Goal: Navigation & Orientation: Find specific page/section

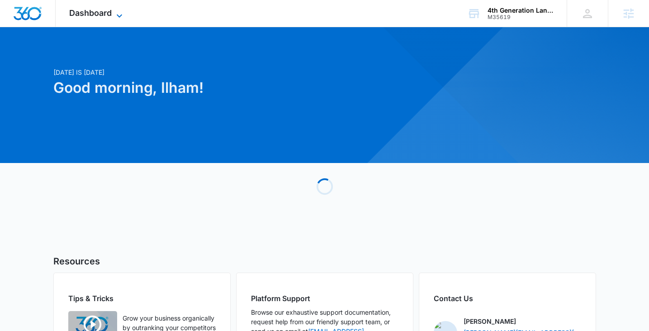
click at [98, 8] on span "Dashboard" at bounding box center [90, 12] width 43 height 9
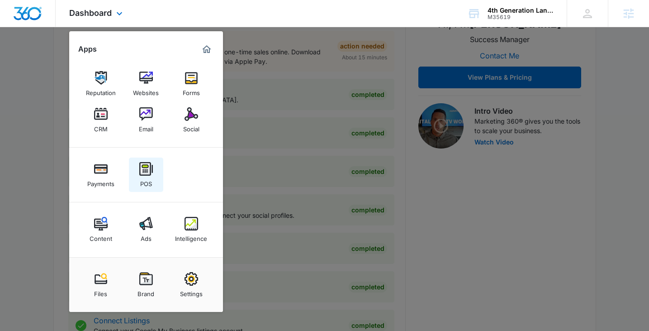
scroll to position [218, 0]
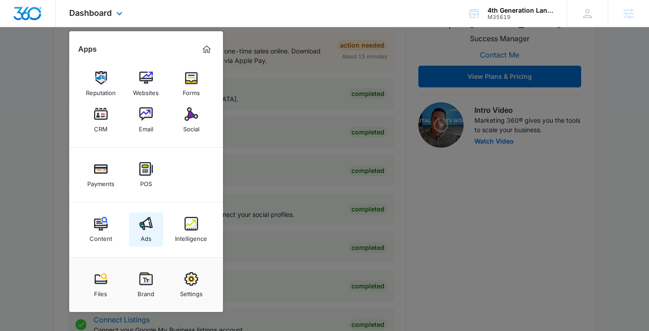
click at [149, 224] on img at bounding box center [146, 224] width 14 height 14
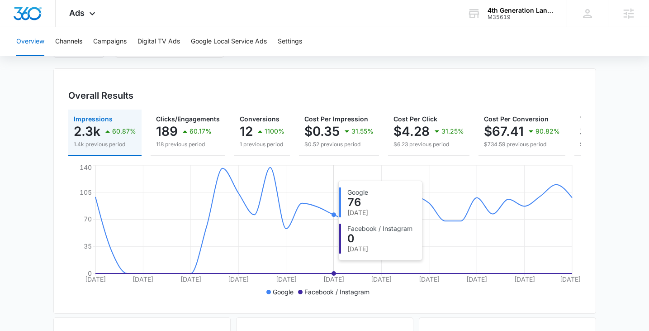
scroll to position [49, 0]
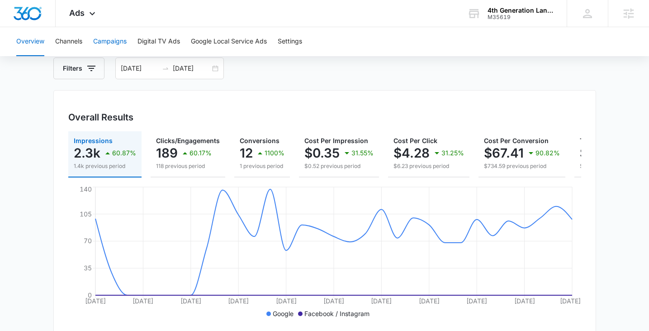
click at [115, 45] on button "Campaigns" at bounding box center [109, 41] width 33 height 29
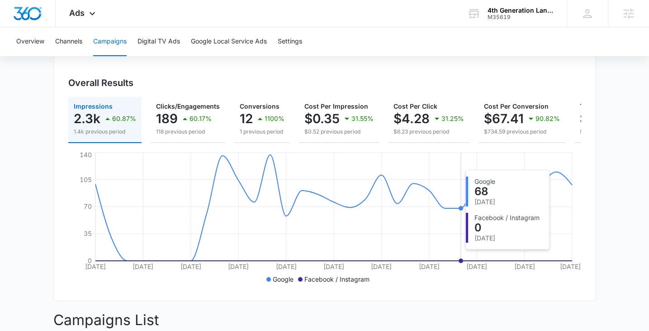
scroll to position [65, 0]
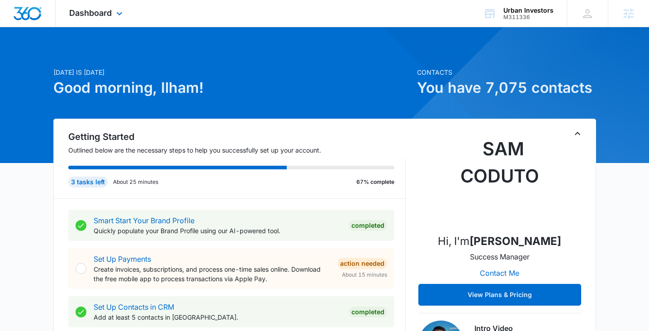
click at [98, 19] on div "Dashboard Apps Reputation Websites Forms CRM Email Social Payments POS Content …" at bounding box center [97, 13] width 83 height 27
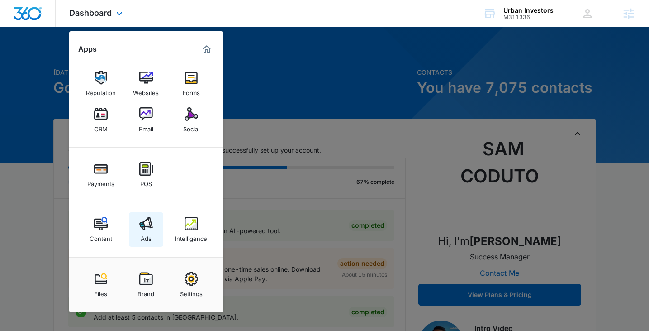
click at [146, 216] on link "Ads" at bounding box center [146, 229] width 34 height 34
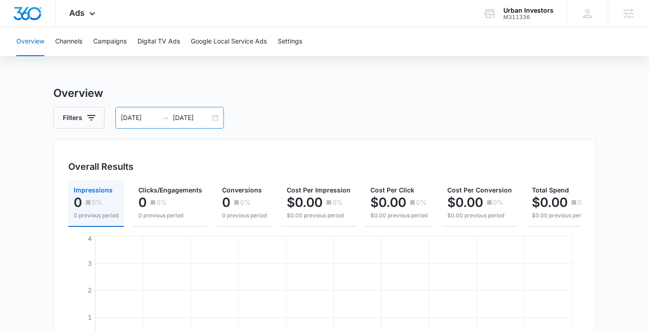
click at [215, 120] on div "09/09/2025 10/09/2025" at bounding box center [169, 118] width 109 height 22
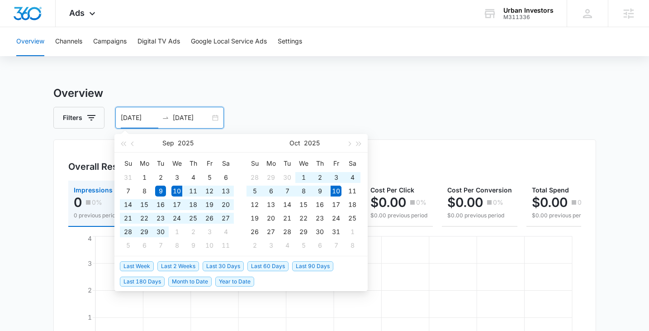
click at [215, 263] on span "Last 30 Days" at bounding box center [223, 266] width 41 height 10
type input "09/10/2025"
type input "10/10/2025"
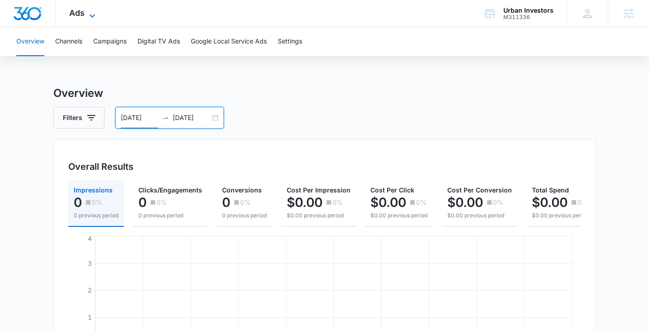
click at [79, 9] on span "Ads" at bounding box center [76, 12] width 15 height 9
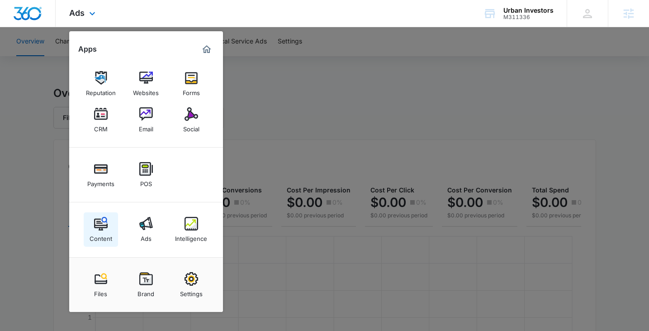
click at [100, 224] on img at bounding box center [101, 224] width 14 height 14
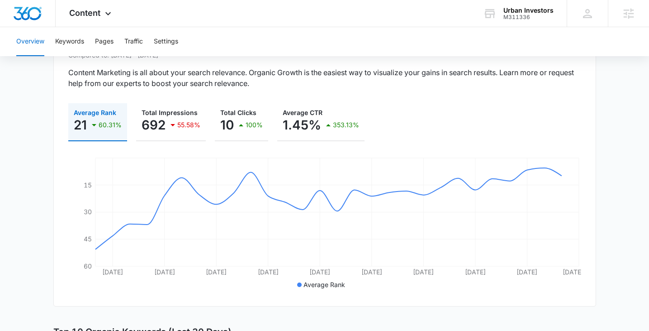
scroll to position [95, 0]
click at [93, 18] on div "Content Apps Reputation Websites Forms CRM Email Social Payments POS Content Ad…" at bounding box center [91, 13] width 71 height 27
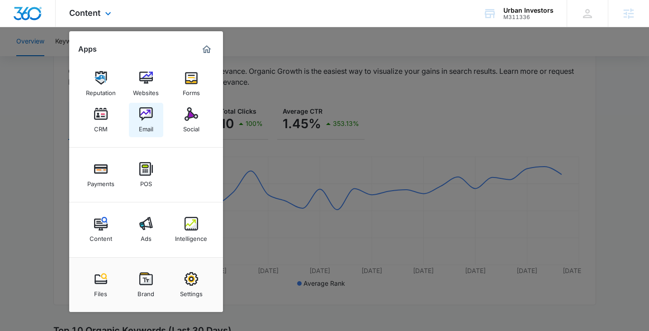
click at [149, 115] on img at bounding box center [146, 114] width 14 height 14
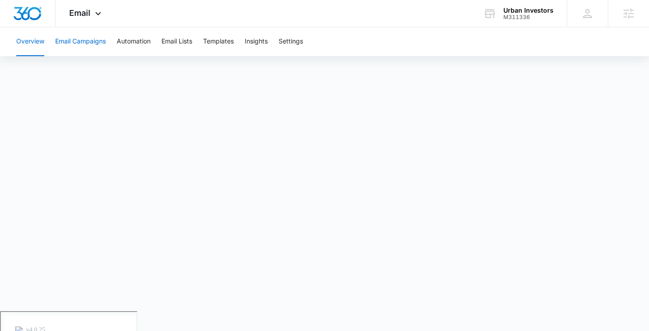
click at [75, 43] on button "Email Campaigns" at bounding box center [80, 41] width 51 height 29
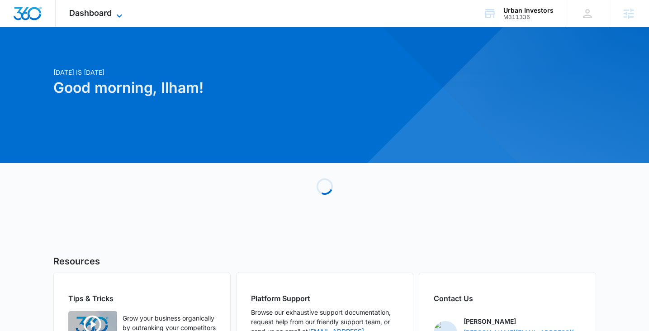
click at [89, 10] on span "Dashboard" at bounding box center [90, 12] width 43 height 9
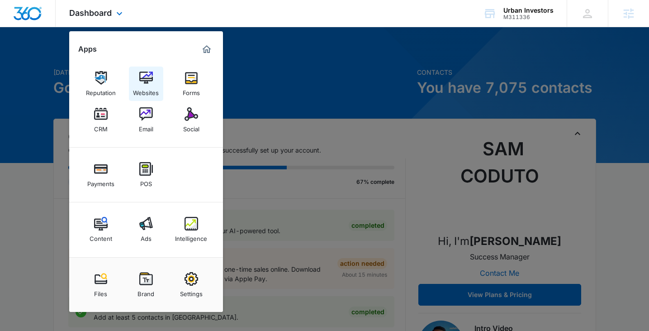
click at [149, 85] on div "Websites" at bounding box center [146, 91] width 26 height 12
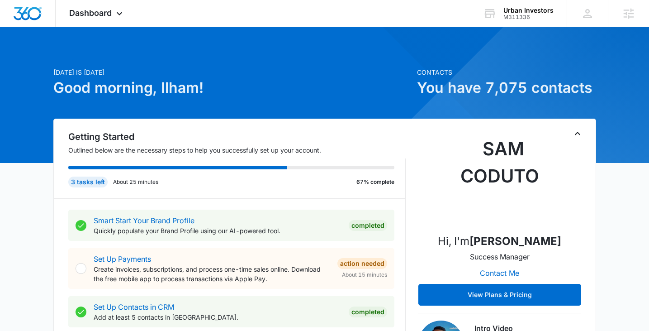
click at [92, 34] on div at bounding box center [324, 95] width 649 height 136
click at [101, 9] on span "Dashboard" at bounding box center [90, 12] width 43 height 9
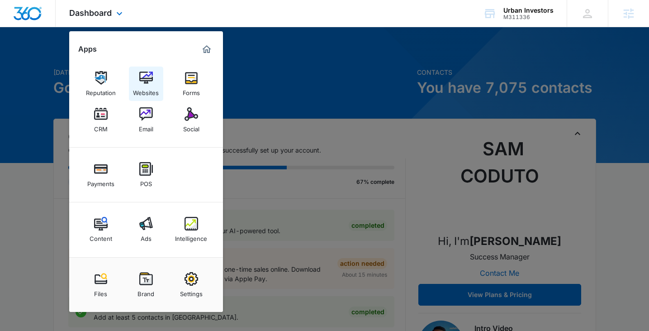
click at [151, 94] on div "Websites" at bounding box center [146, 91] width 26 height 12
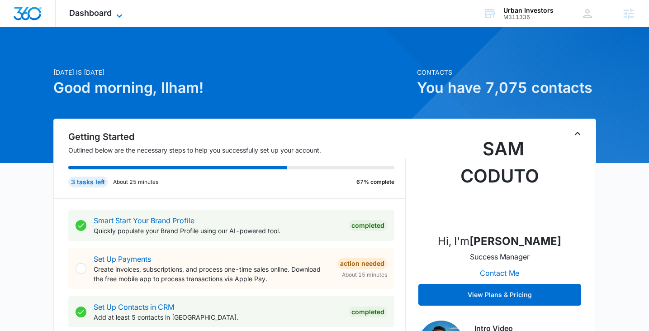
click at [98, 13] on span "Dashboard" at bounding box center [90, 12] width 43 height 9
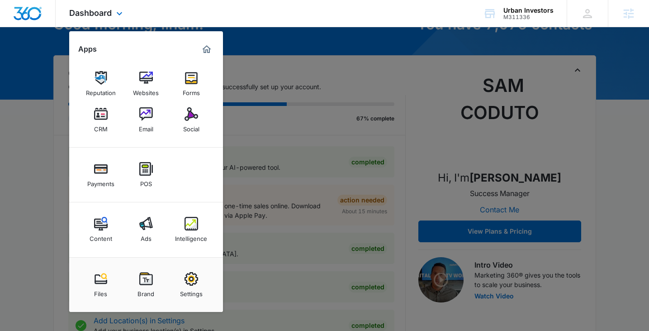
scroll to position [60, 0]
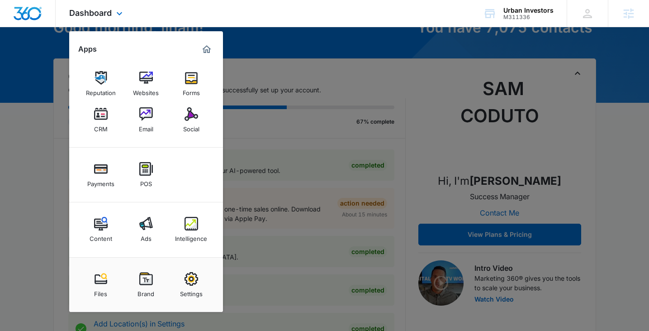
click at [191, 50] on div "Apps" at bounding box center [146, 49] width 136 height 14
click at [223, 14] on div "Dashboard Apps Reputation Websites Forms CRM Email Social Payments POS Content …" at bounding box center [324, 13] width 649 height 27
click at [284, 101] on div at bounding box center [324, 165] width 649 height 331
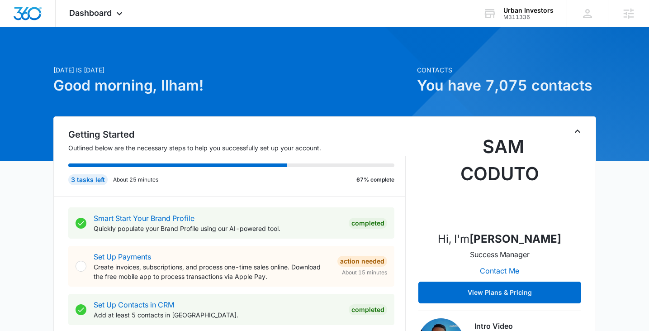
scroll to position [0, 0]
